Goal: Task Accomplishment & Management: Manage account settings

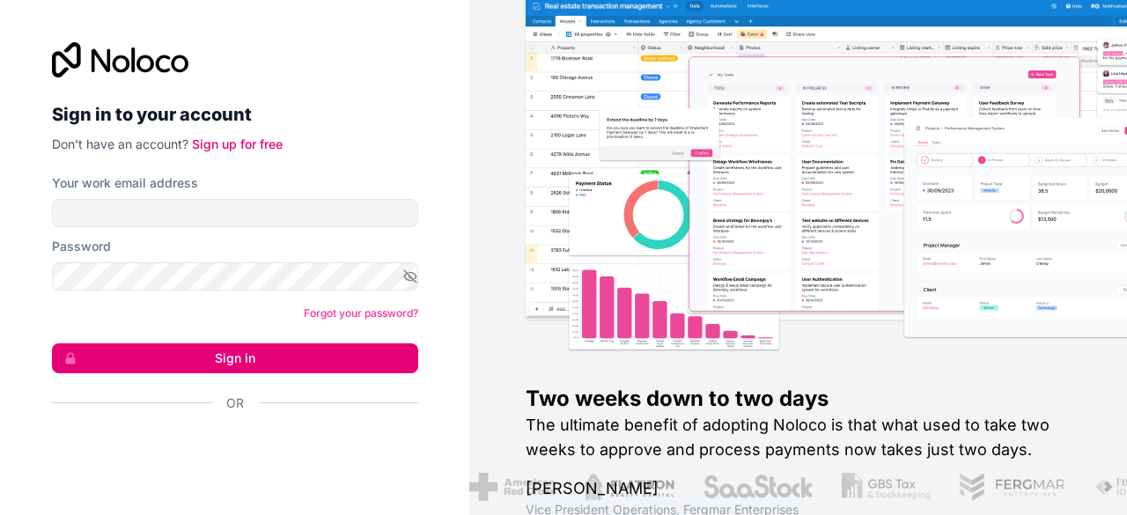
type input "**********"
click at [414, 271] on icon "button" at bounding box center [410, 277] width 16 height 16
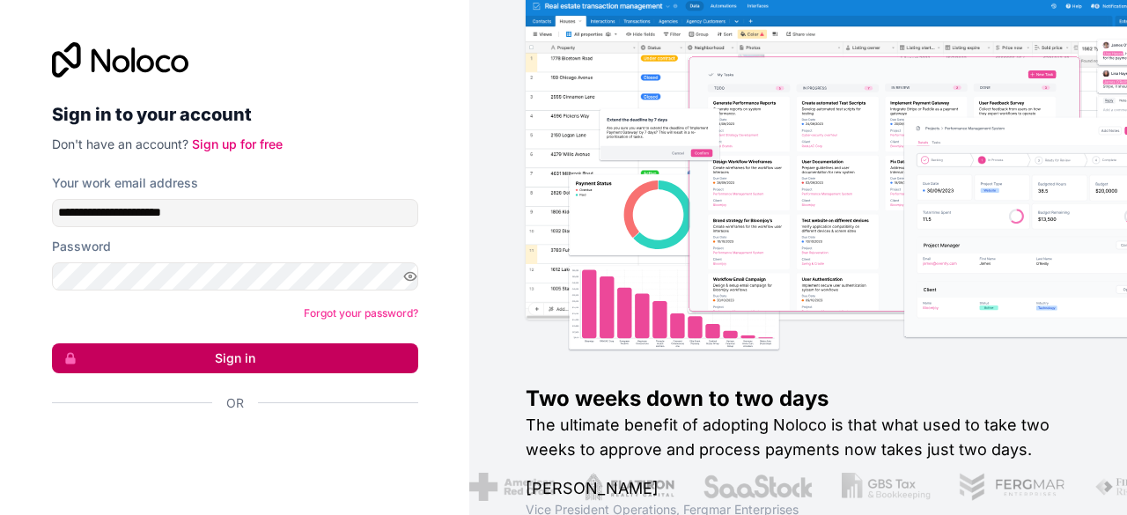
click at [140, 360] on button "Sign in" at bounding box center [235, 358] width 366 height 30
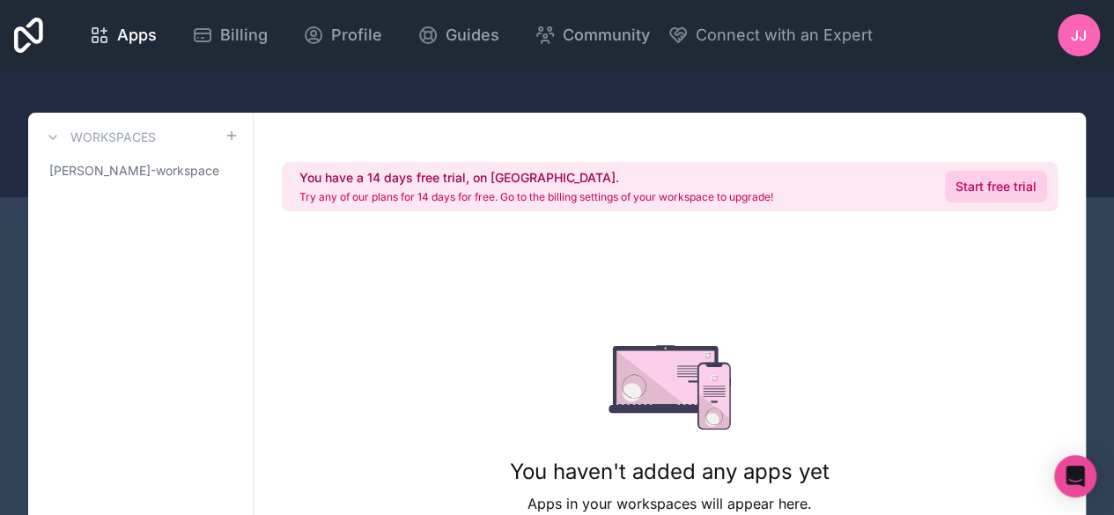
click at [960, 183] on link "Start free trial" at bounding box center [996, 187] width 102 height 32
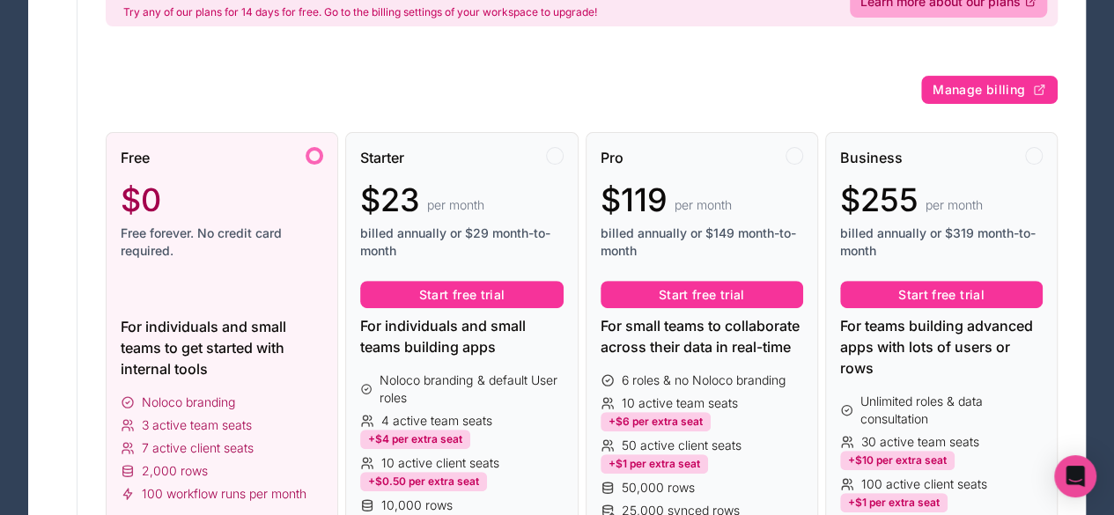
scroll to position [233, 0]
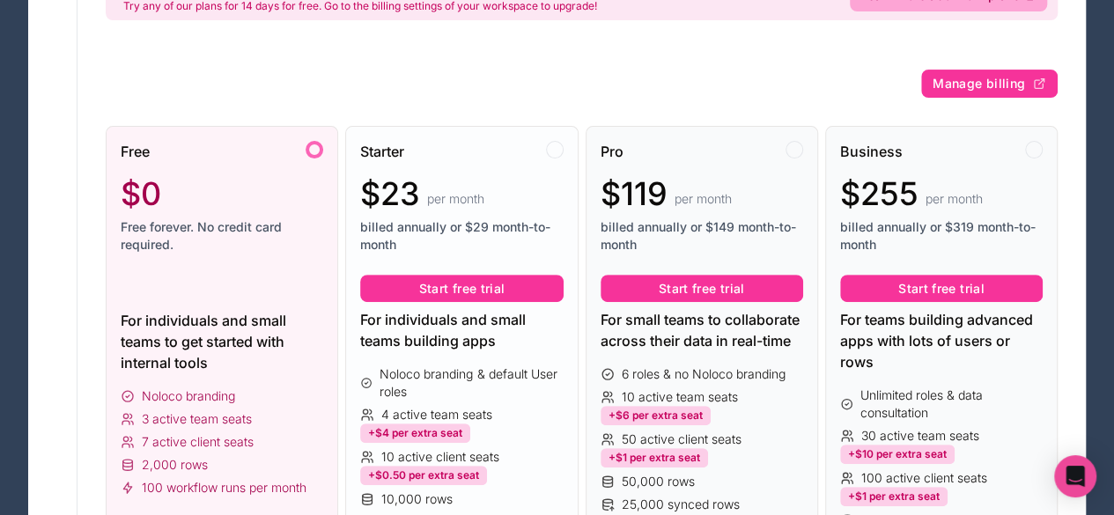
click at [463, 158] on div "Starter" at bounding box center [461, 151] width 202 height 21
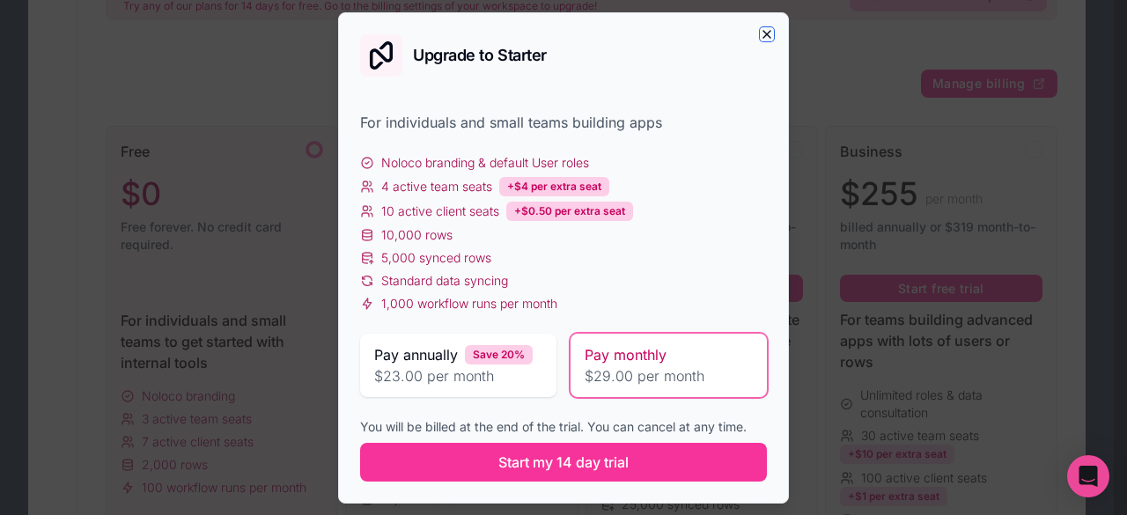
click at [769, 33] on icon "button" at bounding box center [767, 34] width 14 height 14
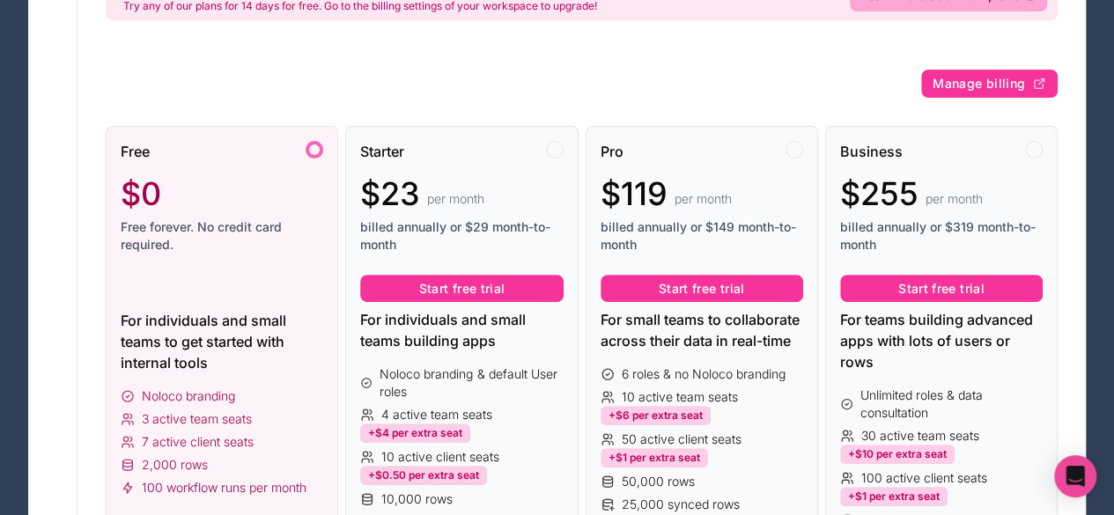
click at [313, 152] on div at bounding box center [314, 150] width 18 height 18
click at [313, 146] on div at bounding box center [314, 150] width 18 height 18
click at [543, 146] on div "Starter" at bounding box center [461, 151] width 202 height 21
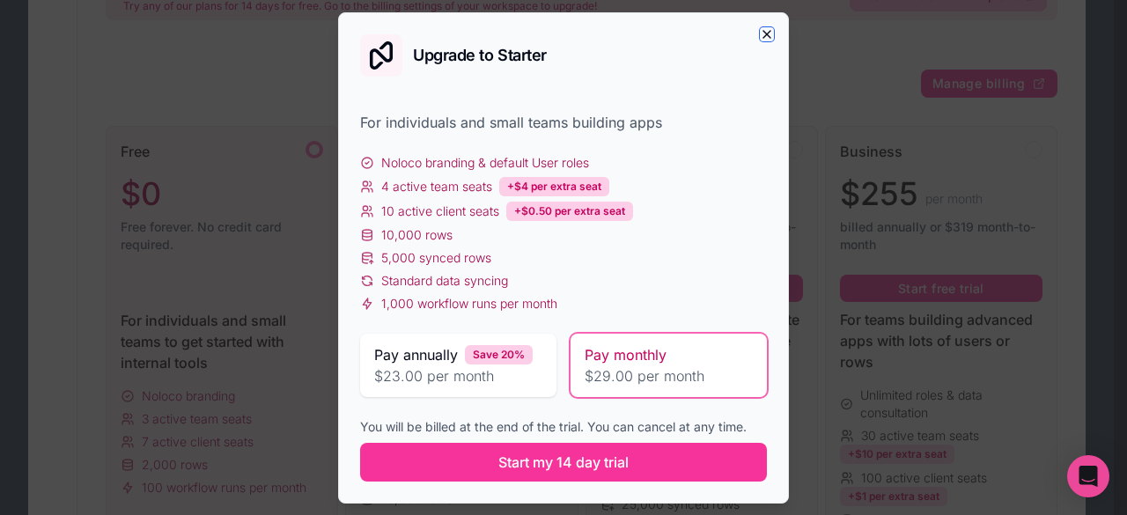
click at [762, 39] on icon "button" at bounding box center [767, 34] width 14 height 14
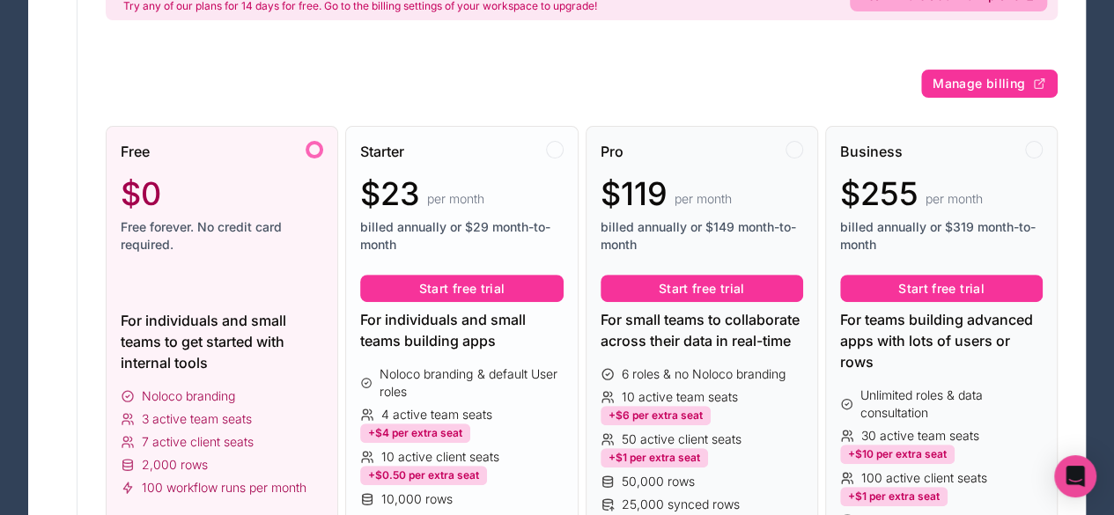
click at [556, 143] on div at bounding box center [555, 150] width 18 height 18
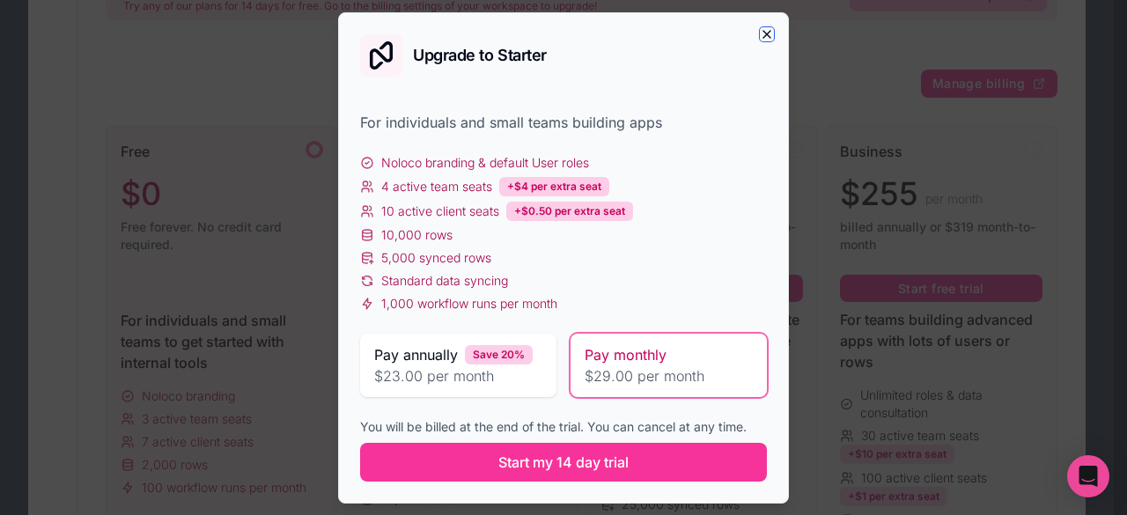
click at [766, 33] on icon "button" at bounding box center [766, 34] width 7 height 7
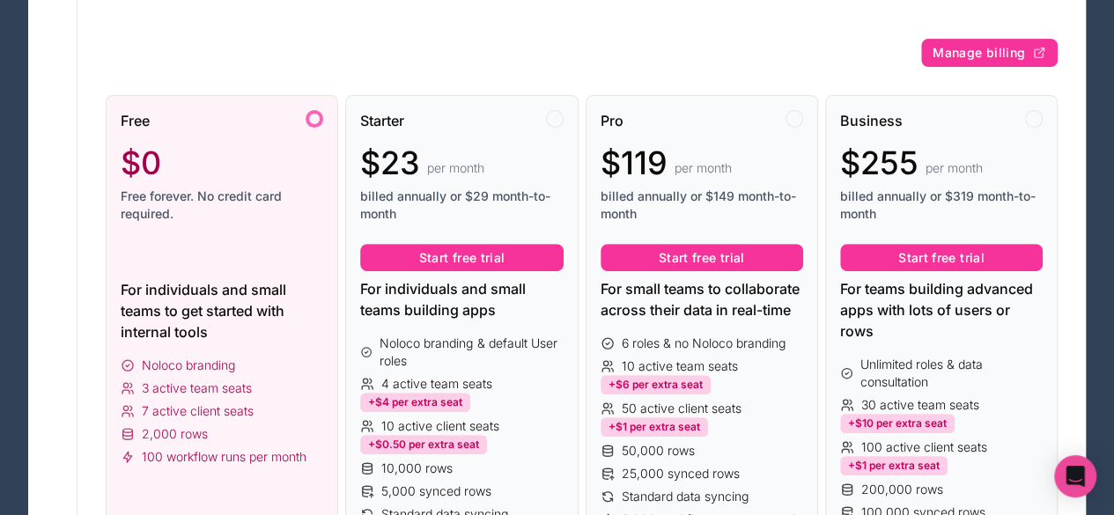
scroll to position [0, 0]
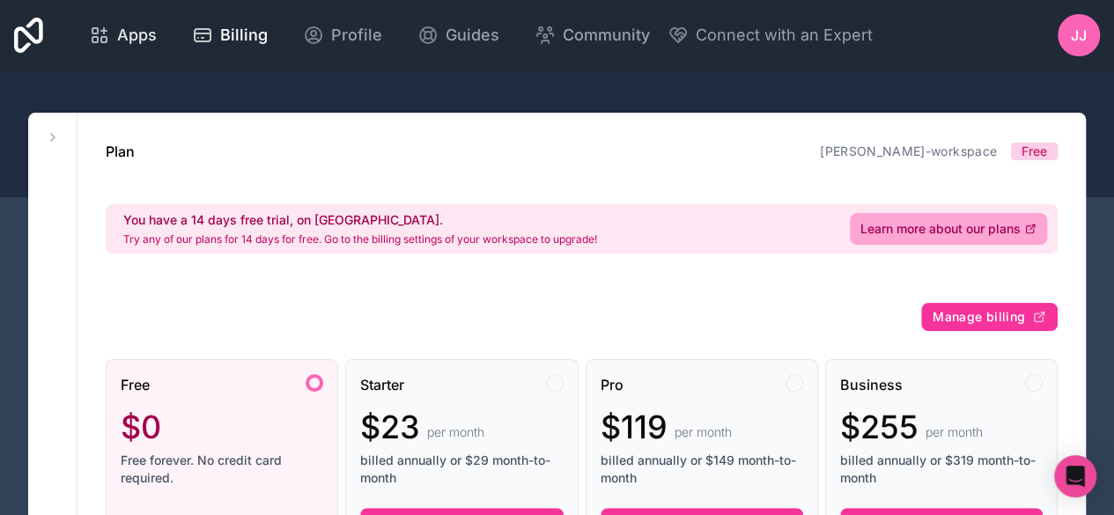
click at [143, 42] on span "Apps" at bounding box center [137, 35] width 40 height 25
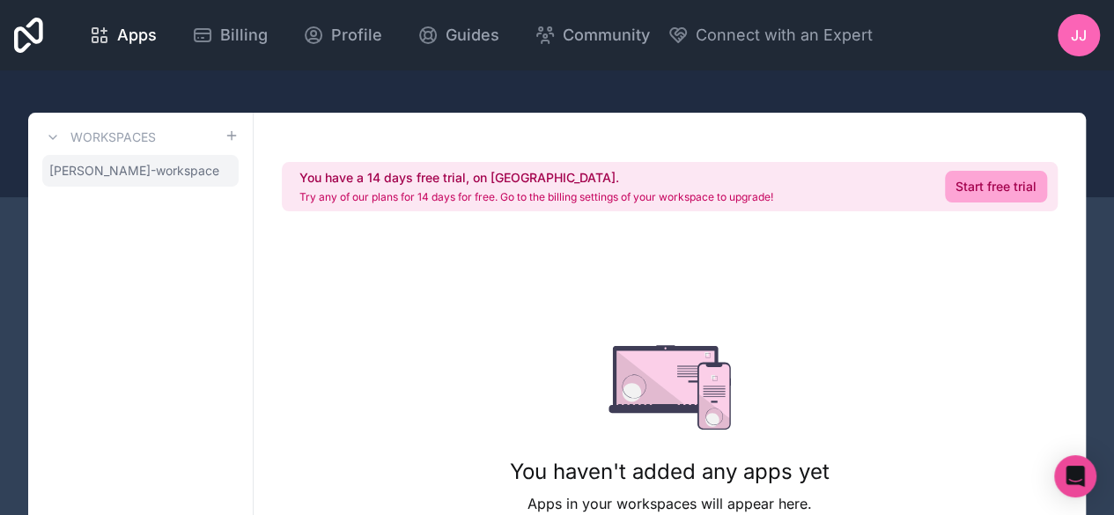
click at [0, 0] on icon at bounding box center [0, 0] width 0 height 0
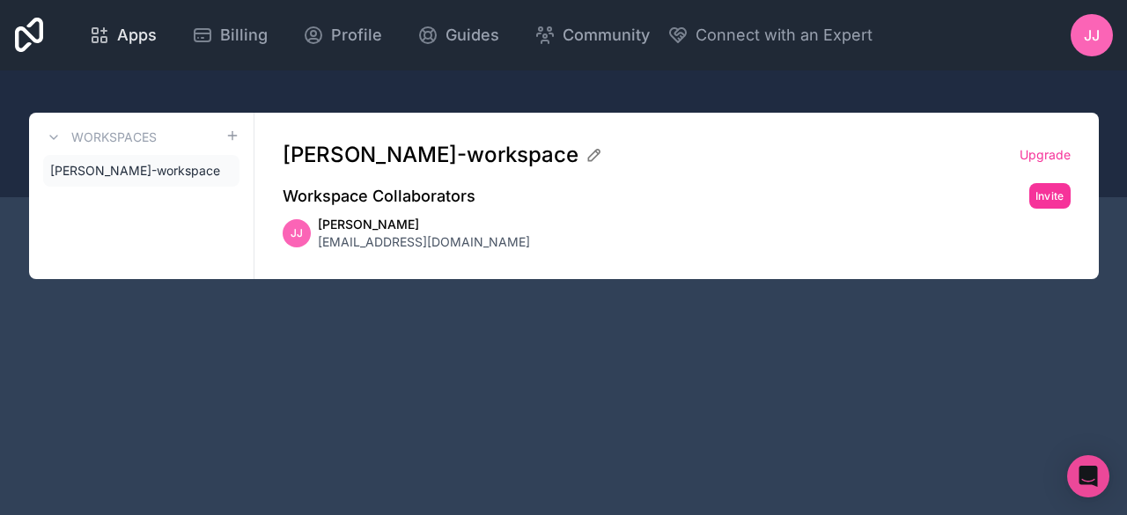
click at [97, 45] on icon at bounding box center [99, 35] width 21 height 21
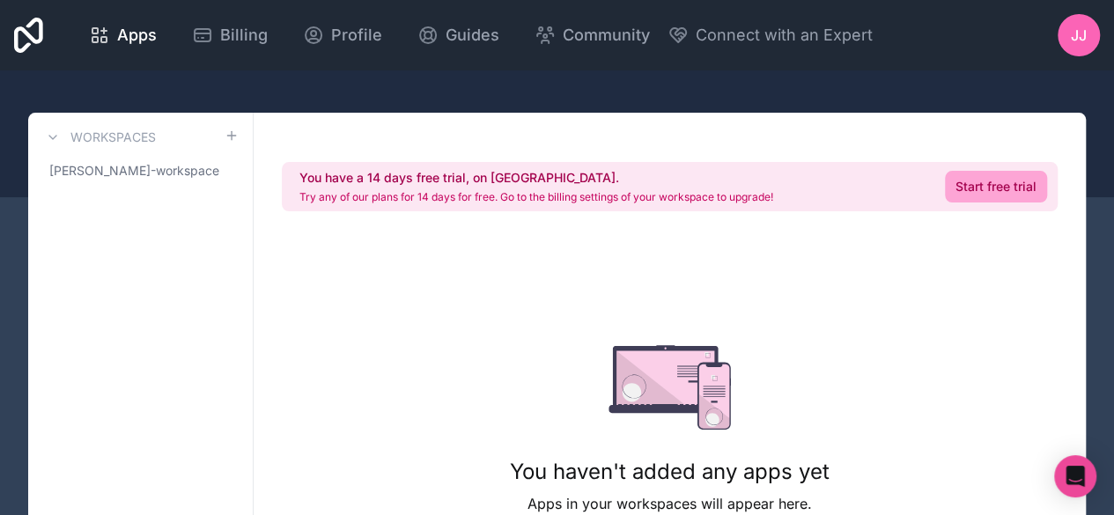
click at [1089, 40] on div "JJ" at bounding box center [1078, 35] width 42 height 42
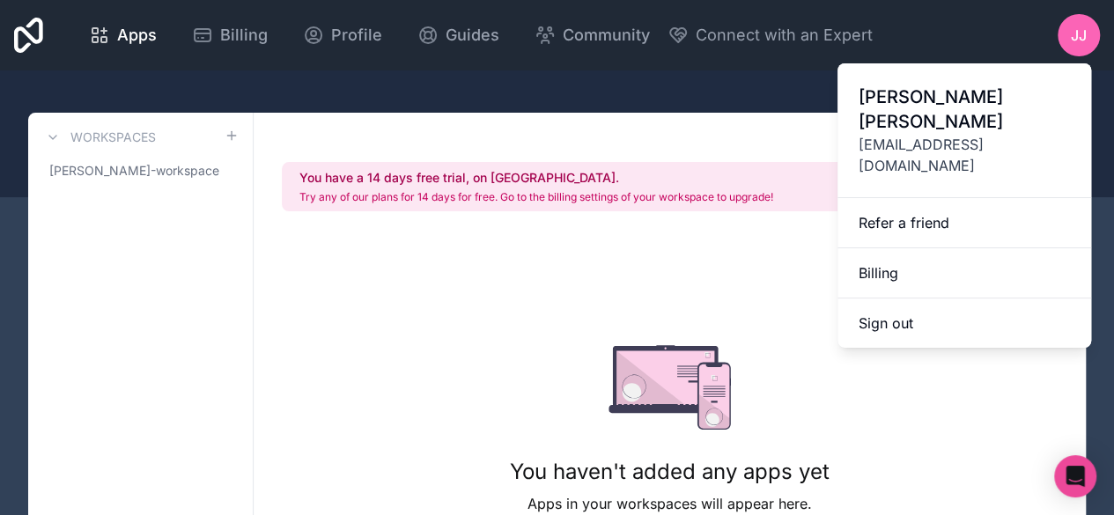
click at [931, 105] on span "[PERSON_NAME]" at bounding box center [963, 109] width 211 height 49
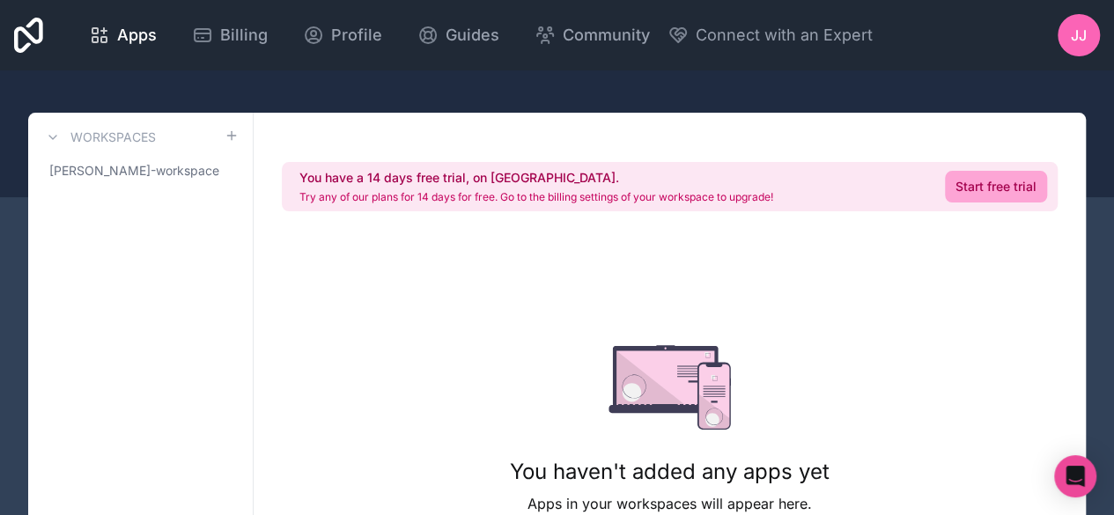
click at [1088, 44] on div "JJ" at bounding box center [1078, 35] width 42 height 42
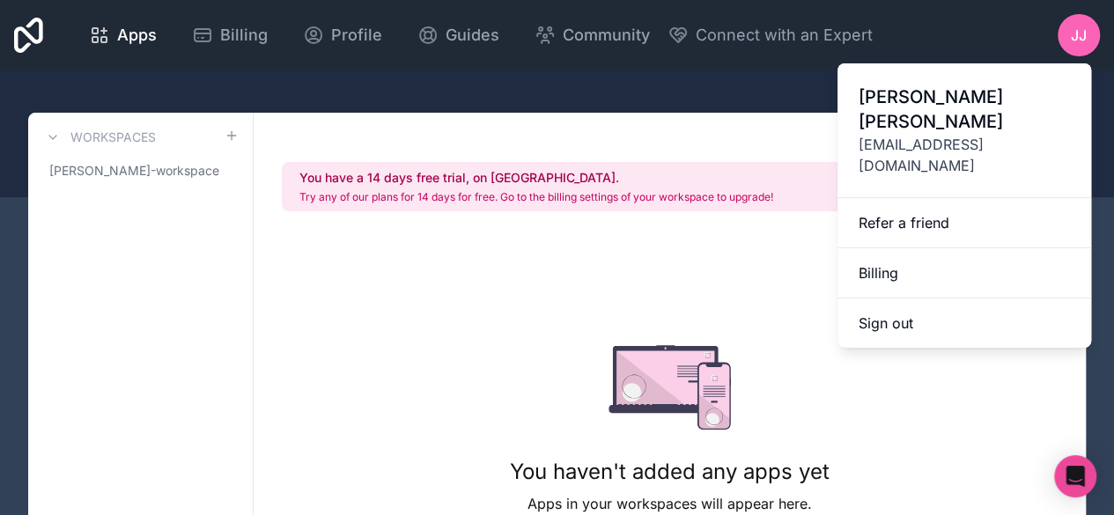
click at [1014, 134] on span "[EMAIL_ADDRESS][DOMAIN_NAME]" at bounding box center [963, 155] width 211 height 42
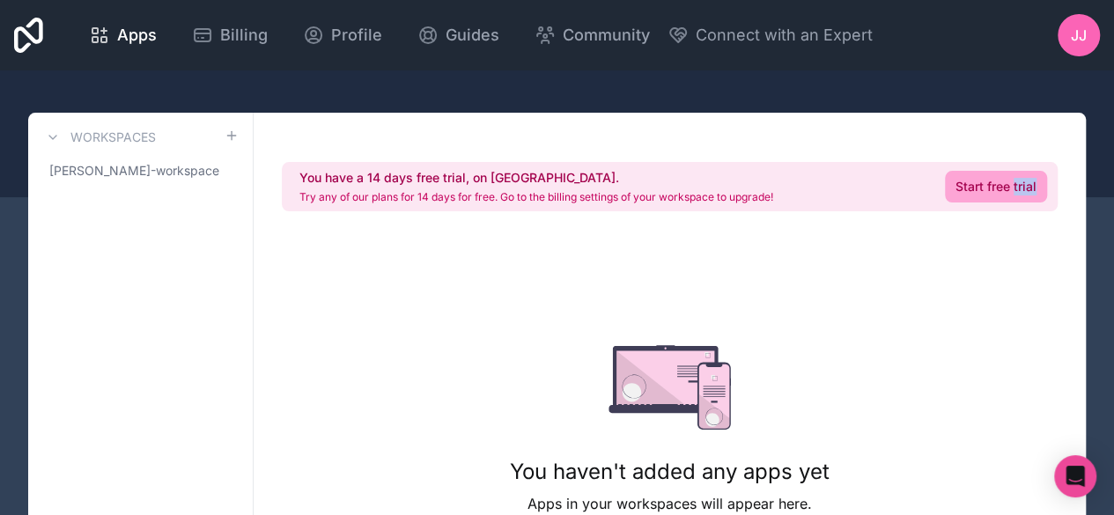
click at [1014, 121] on div "You have a 14 days free trial, on [GEOGRAPHIC_DATA]. Try any of our plans for 1…" at bounding box center [670, 411] width 832 height 597
click at [1083, 47] on div "JJ" at bounding box center [1078, 35] width 42 height 42
click at [359, 35] on span "Profile" at bounding box center [356, 35] width 51 height 25
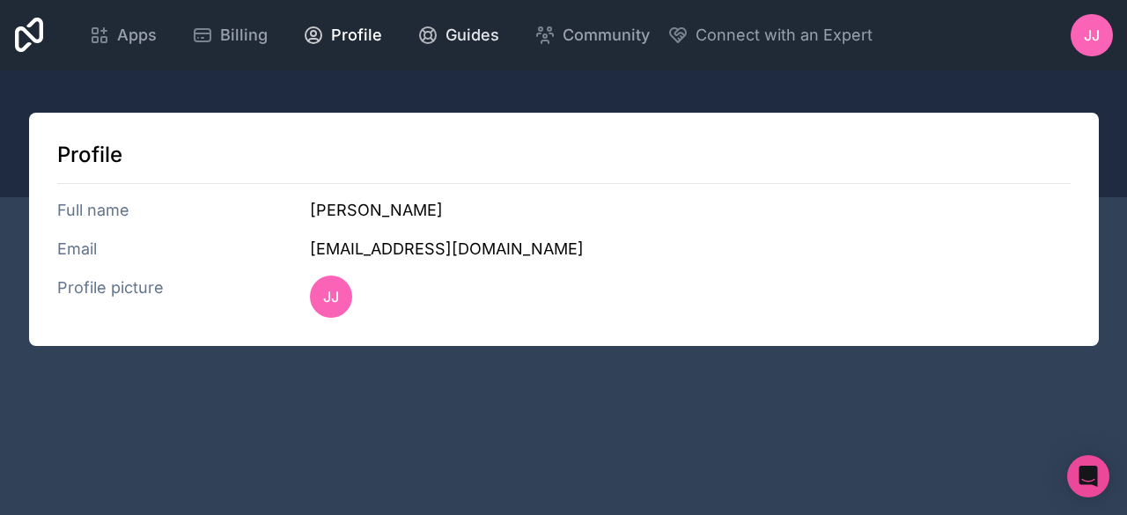
click at [456, 25] on span "Guides" at bounding box center [472, 35] width 54 height 25
